Goal: Information Seeking & Learning: Learn about a topic

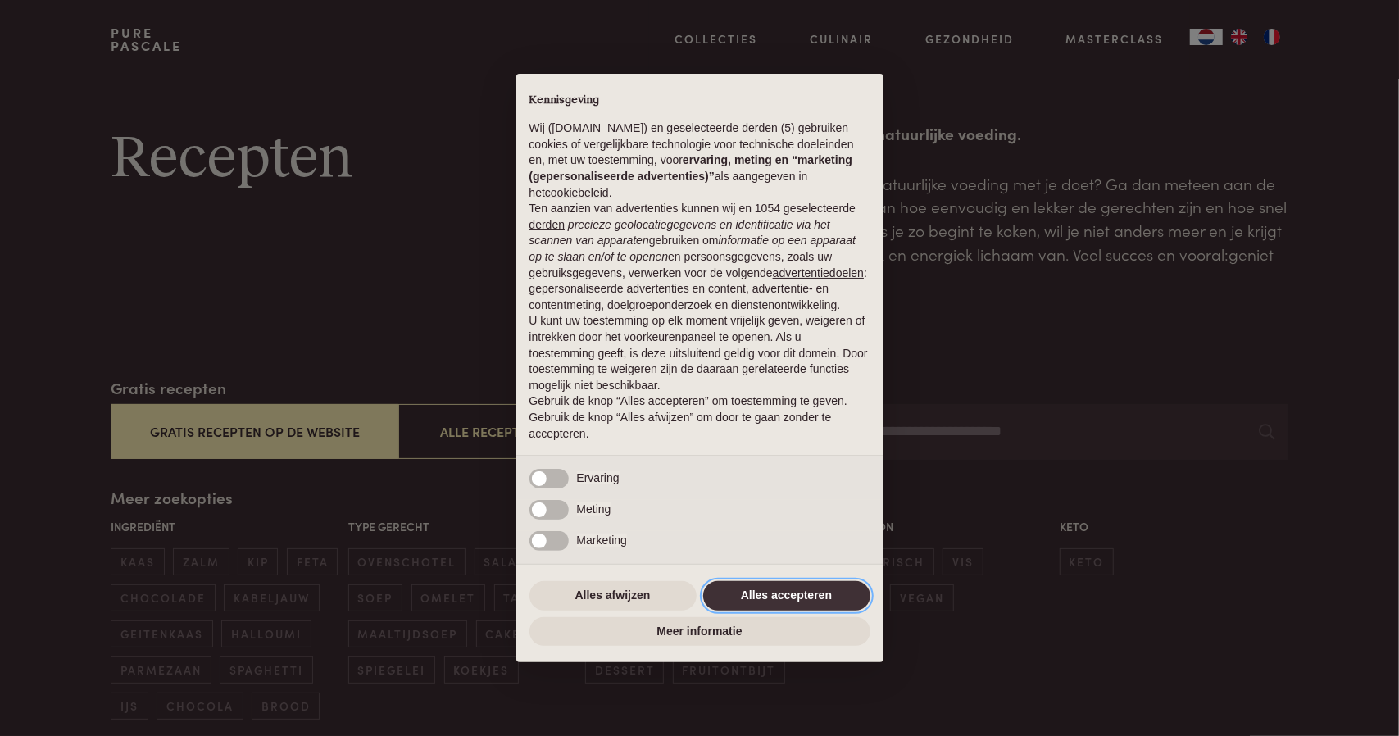
click at [799, 594] on button "Alles accepteren" at bounding box center [786, 596] width 167 height 30
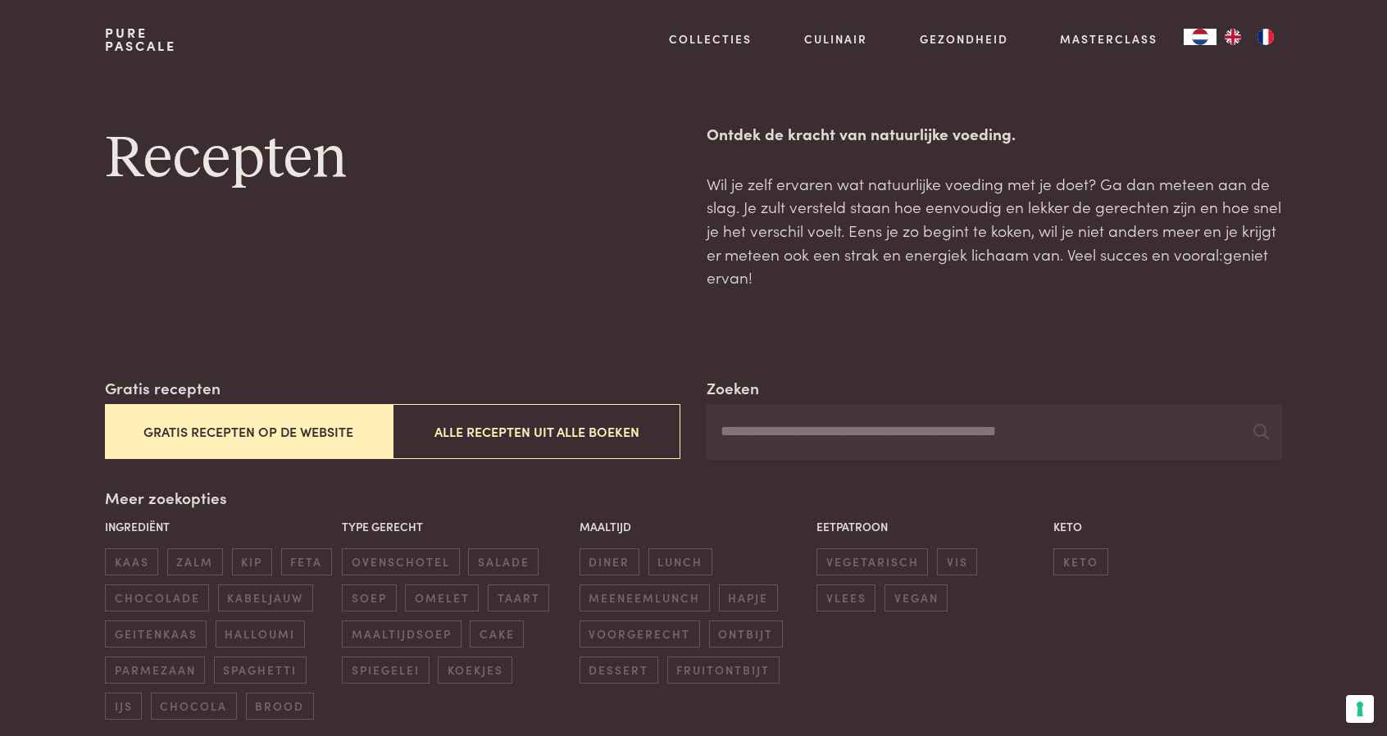
click at [260, 423] on button "Gratis recepten op de website" at bounding box center [249, 431] width 288 height 55
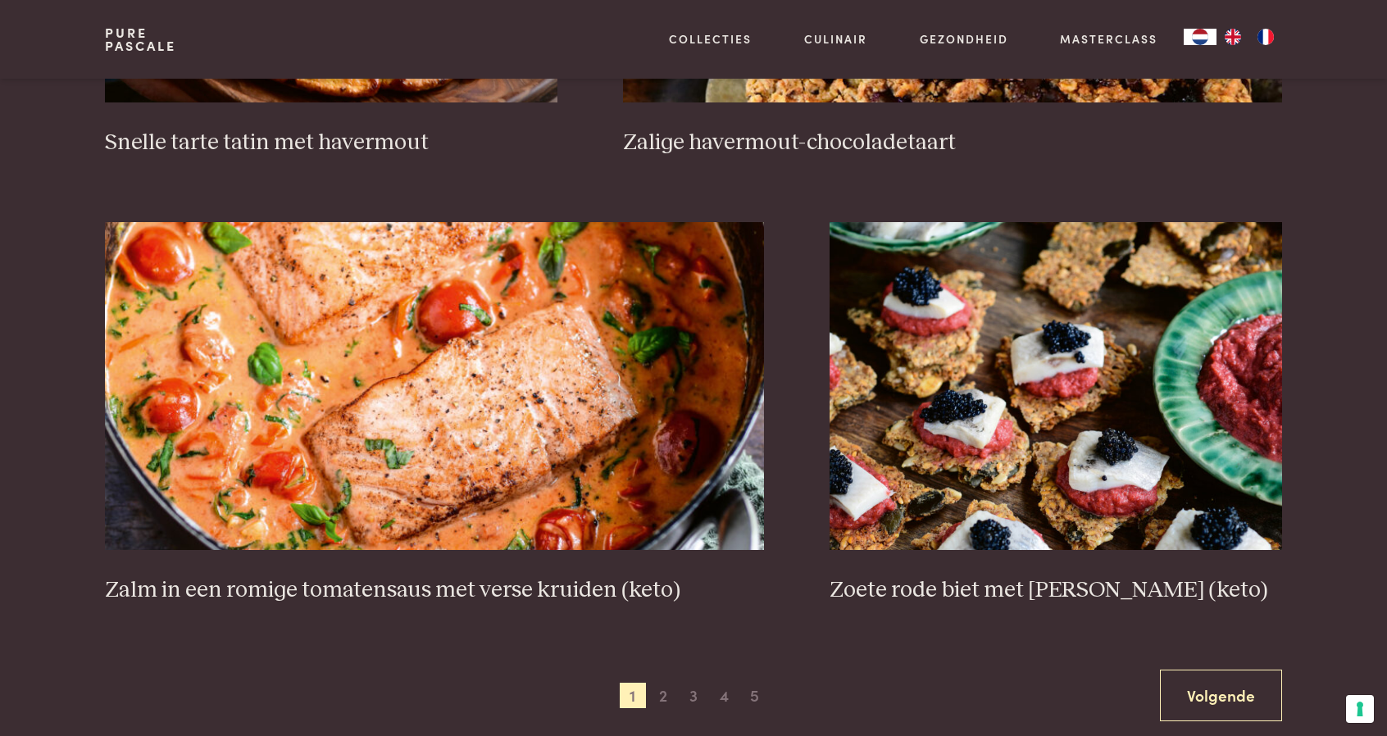
scroll to position [2918, 0]
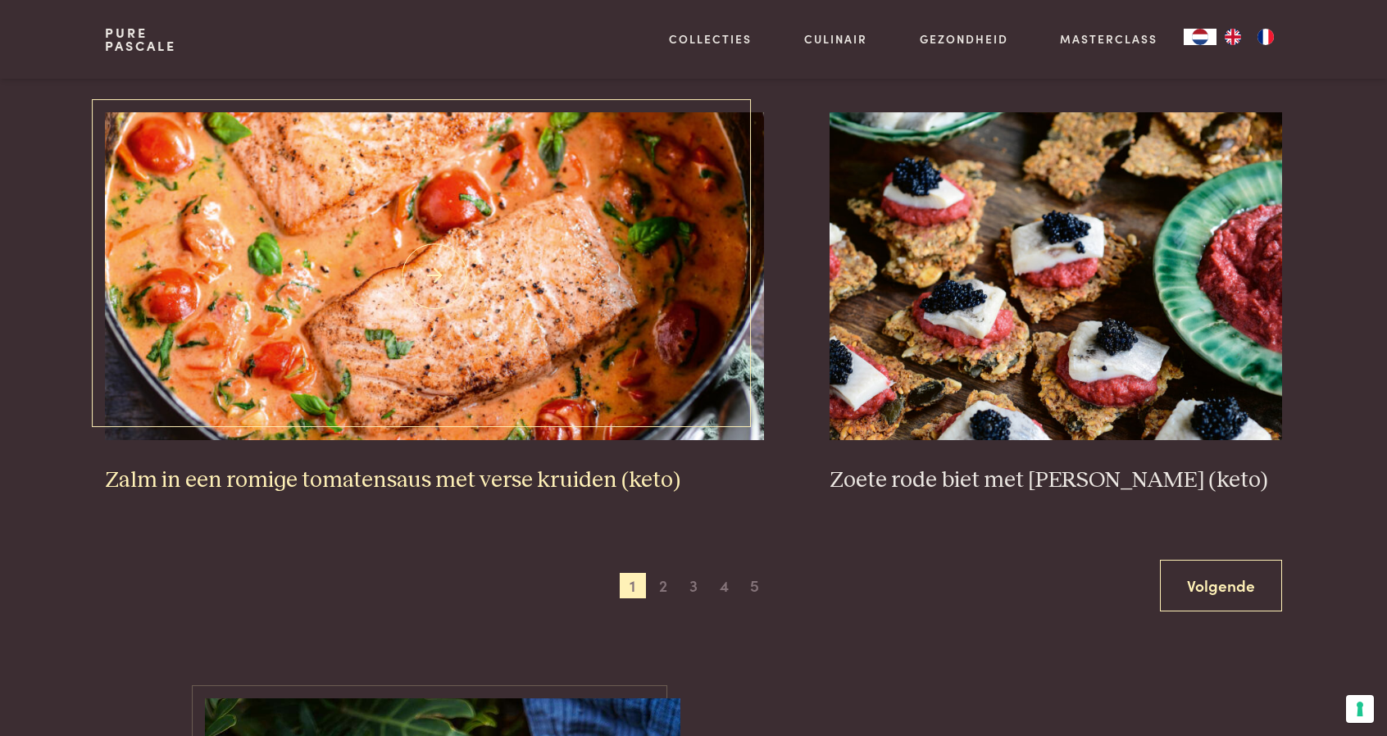
click at [543, 476] on h3 "Zalm in een romige tomatensaus met verse kruiden (keto)" at bounding box center [435, 480] width 660 height 29
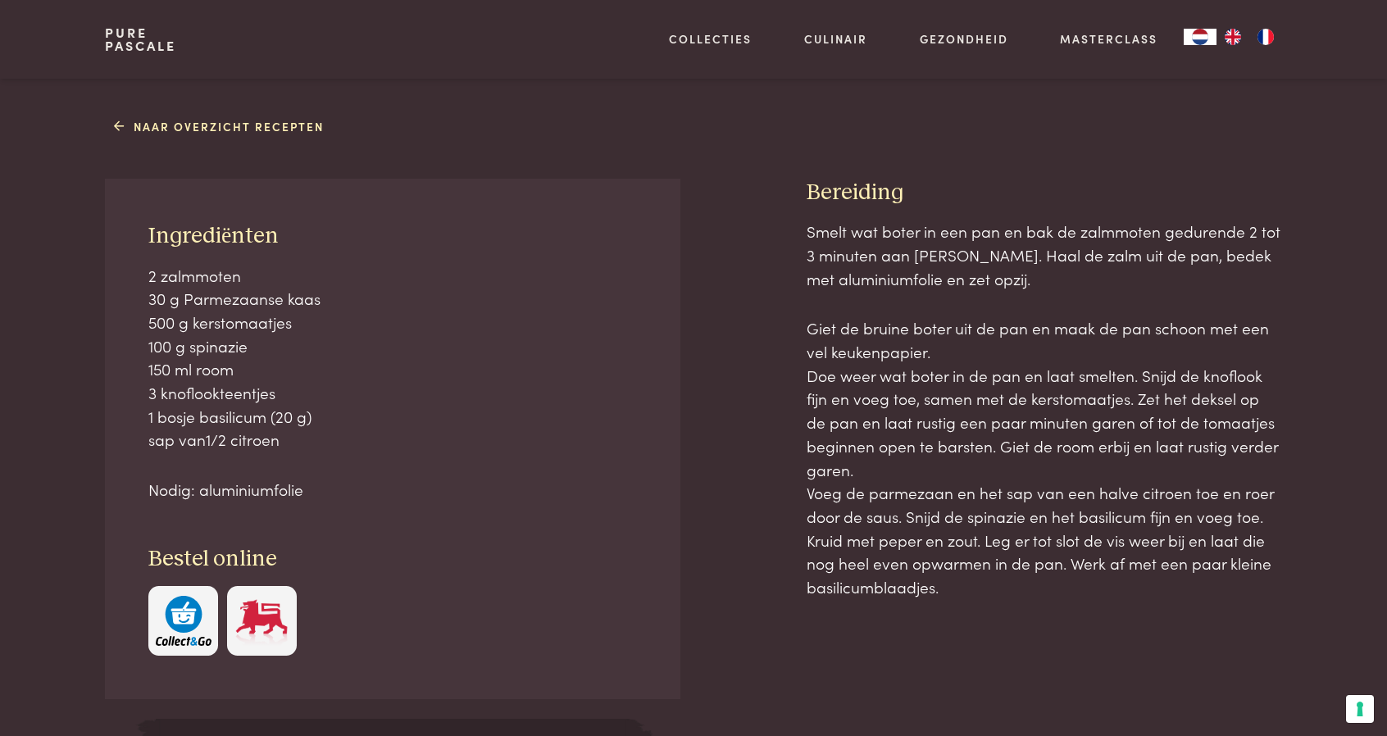
scroll to position [656, 0]
